Goal: Information Seeking & Learning: Check status

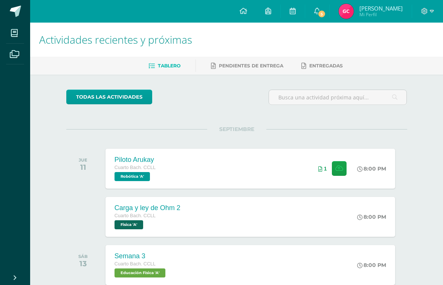
click at [345, 12] on img at bounding box center [345, 11] width 15 height 15
click at [351, 9] on img at bounding box center [345, 11] width 15 height 15
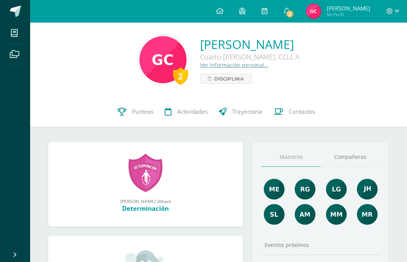
click at [139, 114] on span "Punteos" at bounding box center [142, 112] width 21 height 8
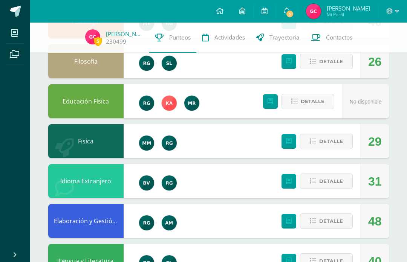
scroll to position [438, 0]
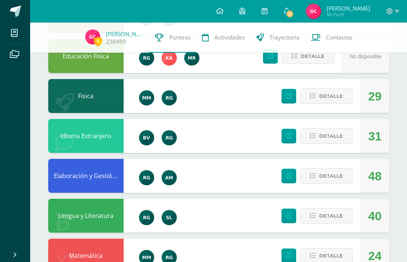
click at [337, 214] on span "Detalle" at bounding box center [331, 216] width 24 height 14
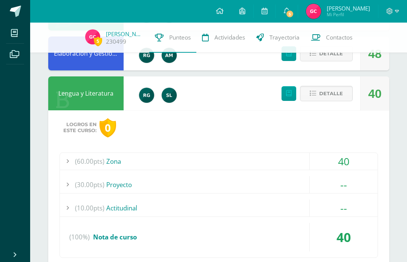
scroll to position [560, 0]
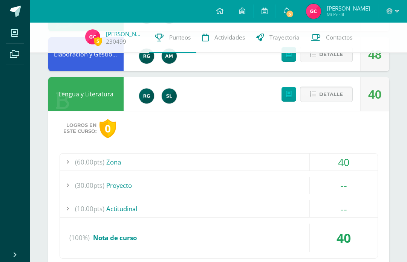
click at [147, 164] on div "(60.00pts) Zona" at bounding box center [218, 162] width 317 height 17
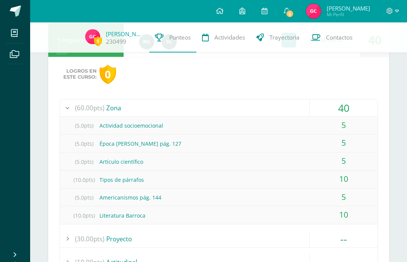
scroll to position [616, 0]
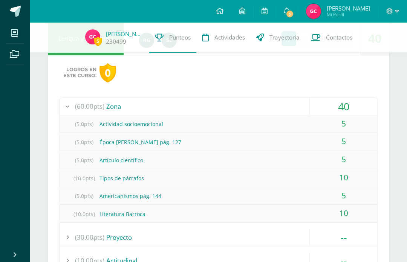
click at [139, 216] on div "(10.0pts) Literatura Barroca" at bounding box center [218, 214] width 317 height 17
click at [119, 218] on div "(10.0pts) Literatura Barroca" at bounding box center [218, 214] width 317 height 17
click at [123, 209] on div "(10.0pts) Literatura Barroca" at bounding box center [218, 214] width 317 height 17
click at [14, 40] on span at bounding box center [14, 32] width 17 height 17
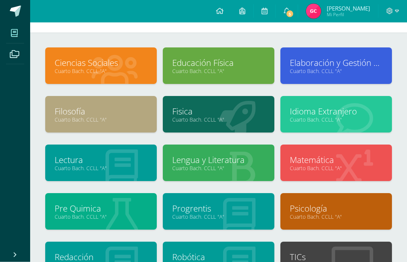
scroll to position [26, 0]
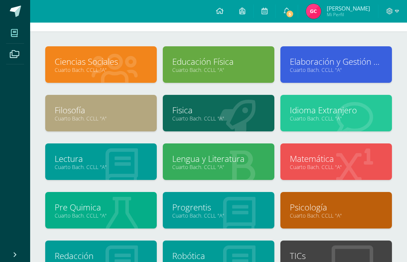
click at [241, 164] on link "Lengua y Literatura" at bounding box center [218, 159] width 93 height 12
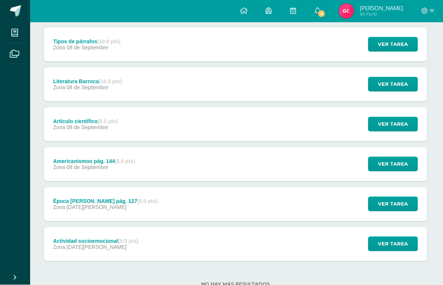
scroll to position [98, 1]
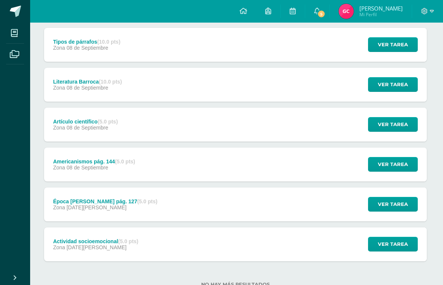
click at [329, 89] on div "Literatura Barroca (10.0 pts) Zona [DATE] Ver tarea Literatura Barroca Lengua y…" at bounding box center [235, 85] width 383 height 34
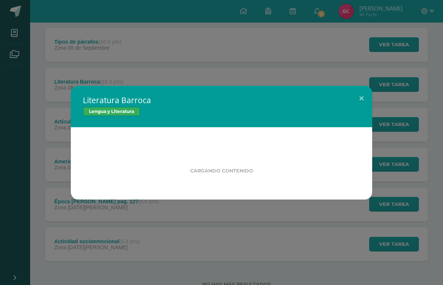
click at [399, 84] on div "Literatura Barroca Lengua y Literatura Cargando contenido Loading..." at bounding box center [221, 142] width 443 height 285
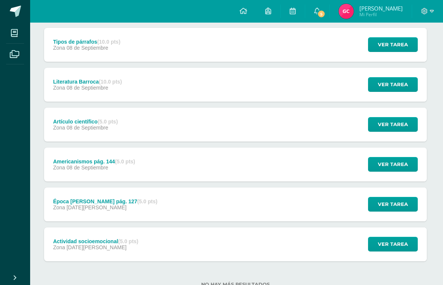
click at [312, 87] on div "Literatura Barroca (10.0 pts) Zona 08 de Septiembre Ver tarea Literatura Barroc…" at bounding box center [235, 85] width 383 height 34
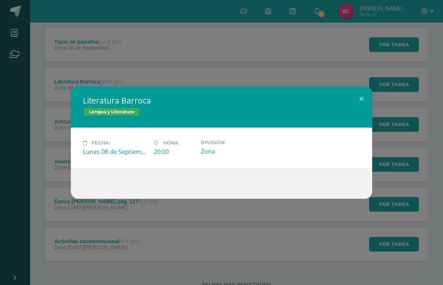
click at [356, 112] on button at bounding box center [361, 99] width 21 height 26
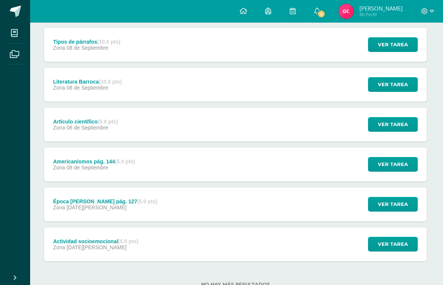
click at [247, 48] on div "Tipos de párrafos (10.0 pts) Zona 08 de Septiembre Ver tarea Tipos de párrafos …" at bounding box center [235, 45] width 383 height 34
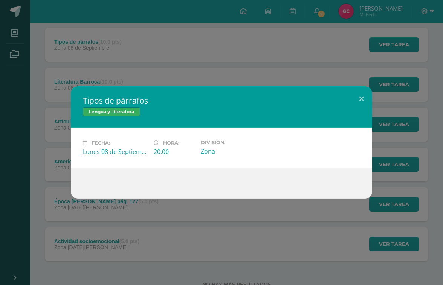
click at [362, 112] on button at bounding box center [361, 99] width 21 height 26
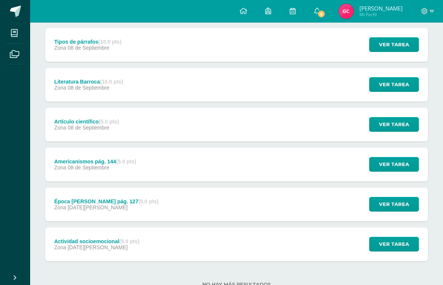
click at [268, 78] on div "Literatura Barroca (10.0 pts) Zona 08 de Septiembre Ver tarea Literatura Barroc…" at bounding box center [236, 85] width 383 height 34
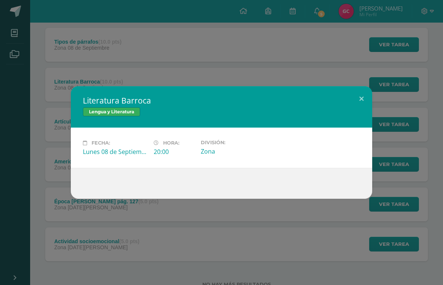
click at [360, 109] on button at bounding box center [361, 99] width 21 height 26
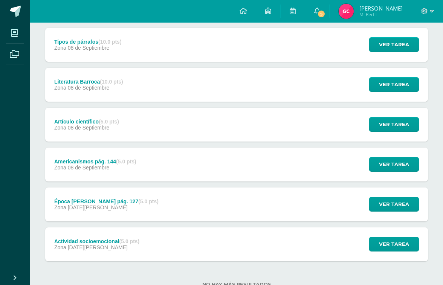
click at [275, 120] on div "Lengua y Literatura" at bounding box center [221, 116] width 249 height 10
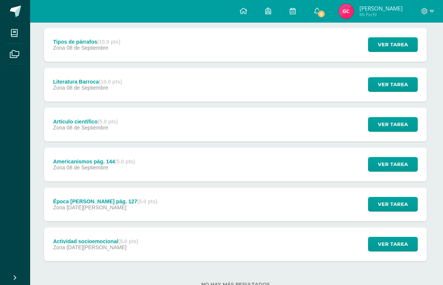
click at [338, 128] on div "Artículo científico (5.0 pts) Zona 08 de Septiembre Ver tarea Artículo científi…" at bounding box center [235, 125] width 383 height 34
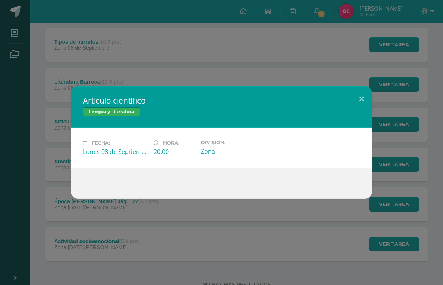
click at [361, 102] on button at bounding box center [361, 99] width 21 height 26
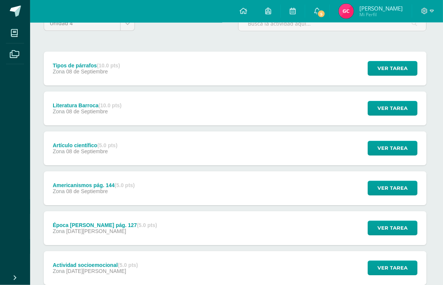
scroll to position [86, 2]
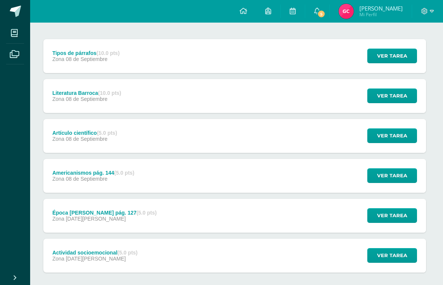
click at [208, 181] on div "Americanismos pág. 144 (5.0 pts) Zona 08 de Septiembre Ver tarea Americanismos …" at bounding box center [234, 176] width 383 height 34
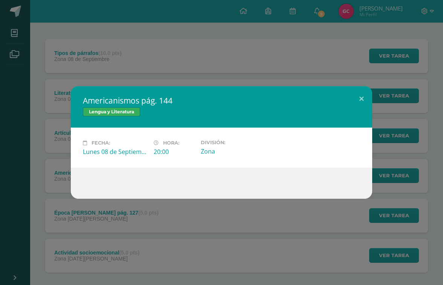
scroll to position [86, 0]
click at [360, 104] on button at bounding box center [361, 99] width 21 height 26
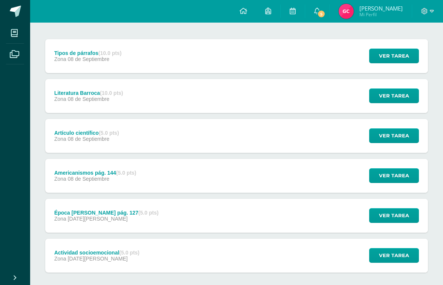
click at [380, 6] on span "[PERSON_NAME]" at bounding box center [380, 9] width 43 height 8
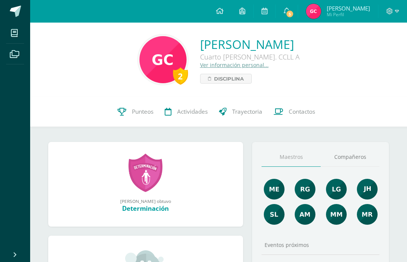
click at [140, 116] on link "Punteos" at bounding box center [135, 112] width 47 height 30
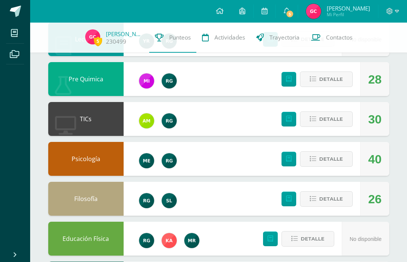
scroll to position [253, 0]
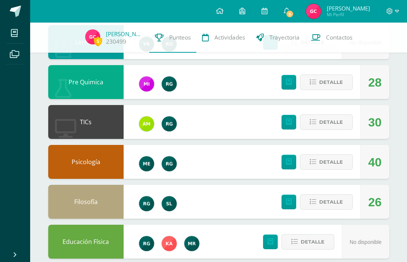
click at [337, 83] on span "Detalle" at bounding box center [331, 82] width 24 height 14
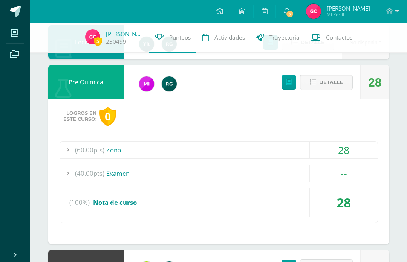
click at [288, 155] on div "(60.00pts) Zona" at bounding box center [218, 150] width 317 height 17
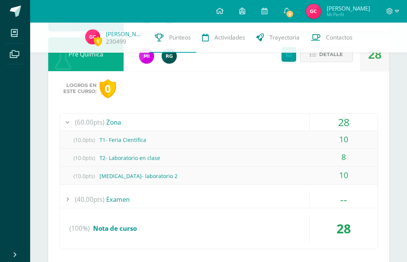
scroll to position [301, 0]
